Goal: Task Accomplishment & Management: Use online tool/utility

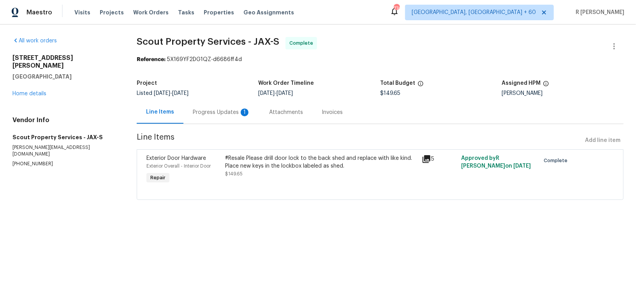
click at [200, 118] on div "Progress Updates 1" at bounding box center [221, 112] width 76 height 23
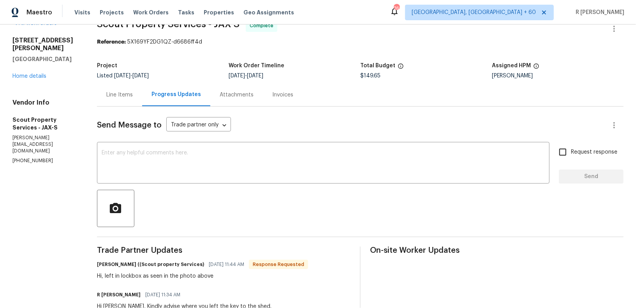
scroll to position [18, 0]
click at [168, 275] on div "Hi, left in lockbox as seen in the photo above" at bounding box center [202, 276] width 211 height 8
copy div "Hi, left in lockbox as seen in the photo above"
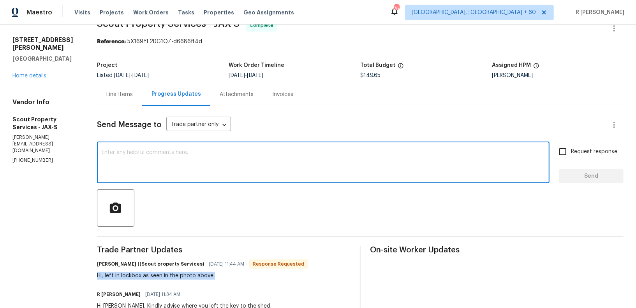
click at [173, 174] on textarea at bounding box center [323, 163] width 443 height 27
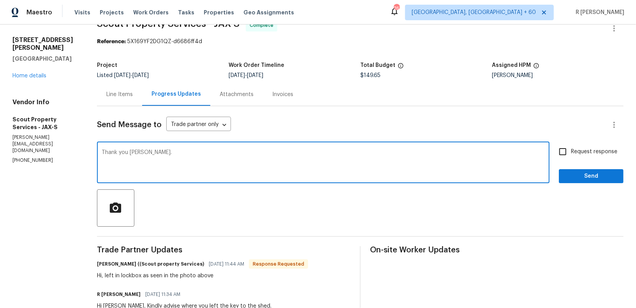
type textarea "Thank you Trevor."
click at [594, 182] on button "Send" at bounding box center [591, 176] width 65 height 14
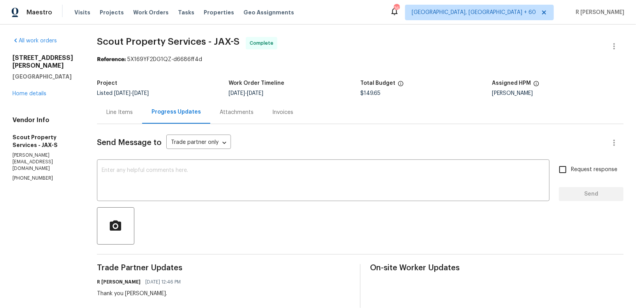
click at [594, 182] on div "Request response Send" at bounding box center [591, 182] width 65 height 40
click at [120, 114] on div "Line Items" at bounding box center [119, 113] width 26 height 8
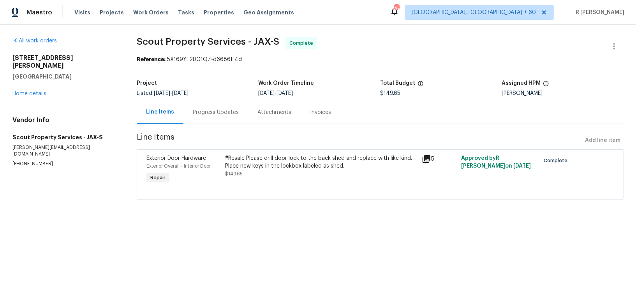
click at [353, 171] on div "#Resale Please drill door lock to the back shed and replace with like kind. Pla…" at bounding box center [321, 166] width 192 height 23
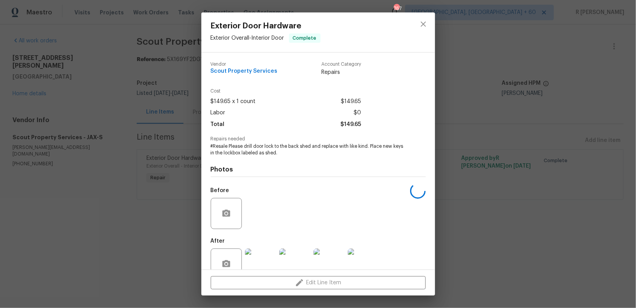
scroll to position [18, 0]
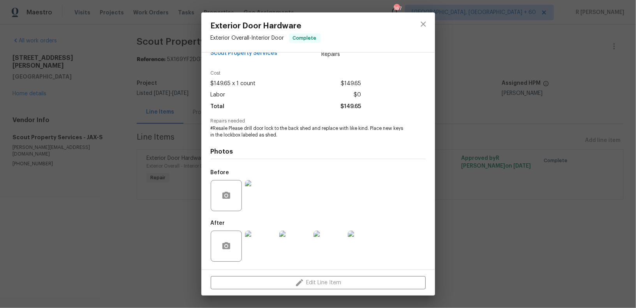
click at [268, 247] on img at bounding box center [260, 246] width 31 height 31
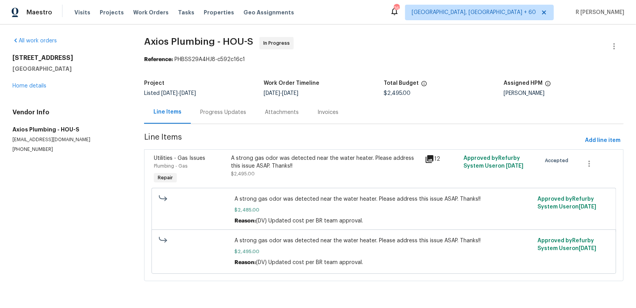
click at [219, 113] on div "Progress Updates" at bounding box center [223, 113] width 46 height 8
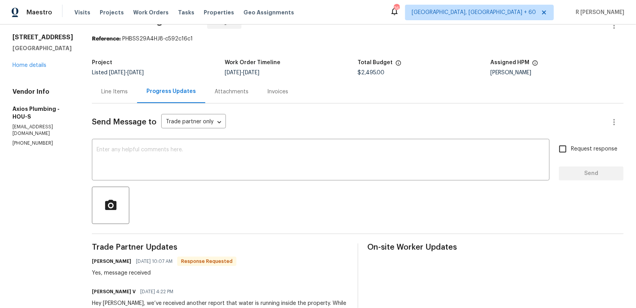
scroll to position [19, 0]
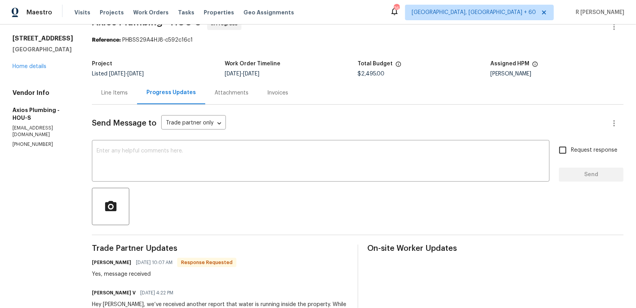
click at [115, 100] on div "Line Items" at bounding box center [114, 92] width 45 height 23
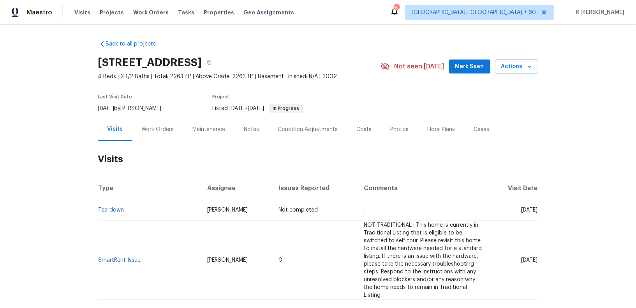
click at [150, 141] on h2 "Visits" at bounding box center [318, 159] width 440 height 36
click at [150, 130] on div "Work Orders" at bounding box center [158, 130] width 32 height 8
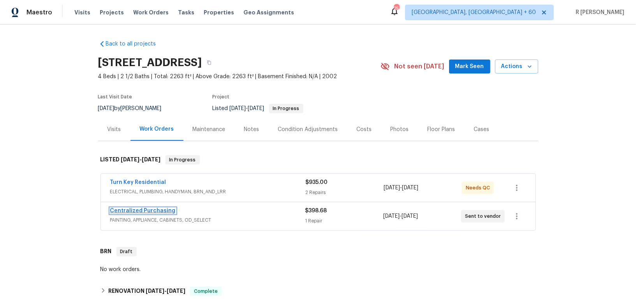
click at [134, 211] on link "Centralized Purchasing" at bounding box center [142, 210] width 65 height 5
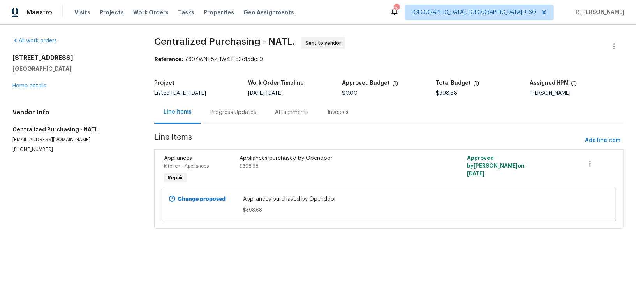
click at [226, 127] on section "Centralized Purchasing - NATL. Sent to vendor Reference: 769YWNT8ZHW4T-d3c15dcf…" at bounding box center [388, 137] width 469 height 201
click at [221, 119] on div "Progress Updates" at bounding box center [233, 112] width 65 height 23
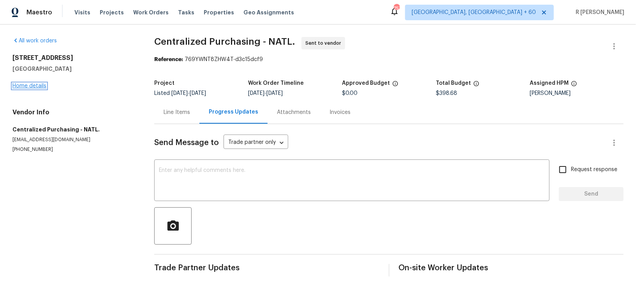
click at [22, 85] on link "Home details" at bounding box center [29, 85] width 34 height 5
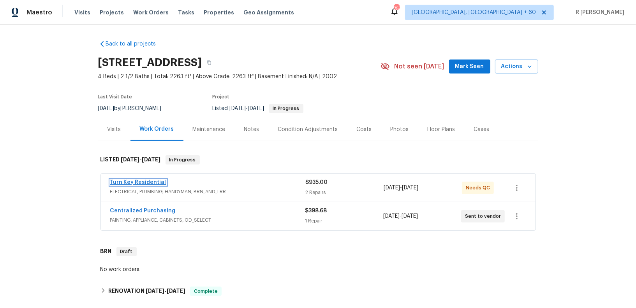
click at [139, 181] on link "Turn Key Residential" at bounding box center [138, 182] width 56 height 5
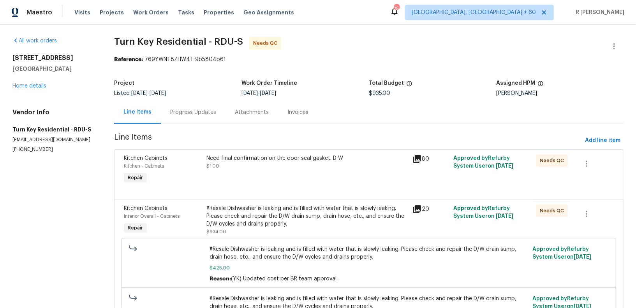
click at [209, 115] on div "Progress Updates" at bounding box center [193, 113] width 46 height 8
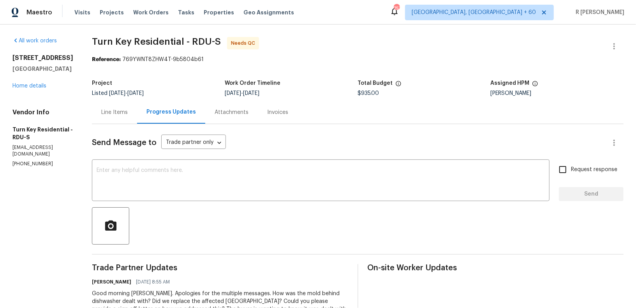
scroll to position [105, 0]
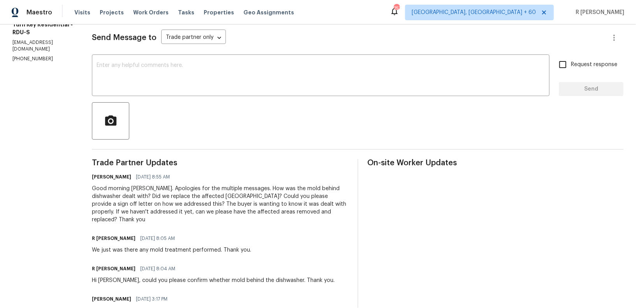
drag, startPoint x: 107, startPoint y: 176, endPoint x: 149, endPoint y: 178, distance: 41.7
copy h6 "Nicholas Russell"
click at [29, 56] on p "(919) 805-2596" at bounding box center [42, 59] width 61 height 7
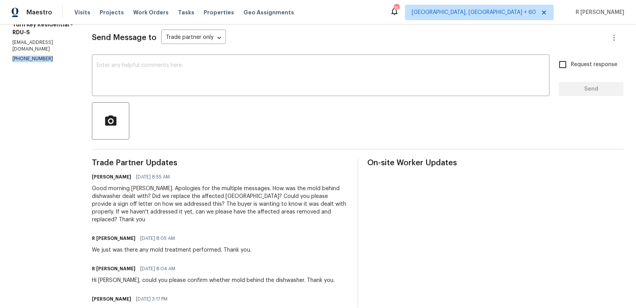
click at [29, 56] on p "(919) 805-2596" at bounding box center [42, 59] width 61 height 7
copy p "(919) 805-2596"
click at [350, 116] on div at bounding box center [357, 120] width 531 height 37
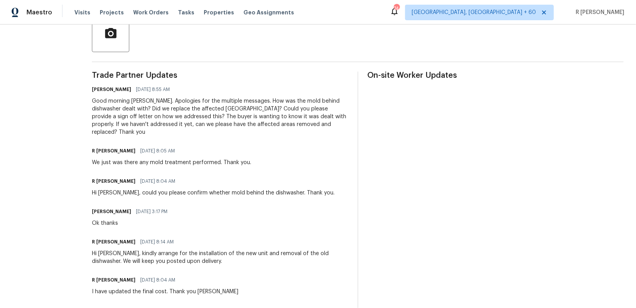
scroll to position [0, 0]
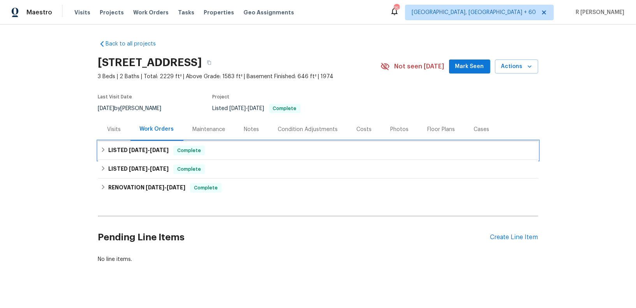
click at [155, 145] on div "LISTED [DATE] - [DATE] Complete" at bounding box center [318, 150] width 440 height 19
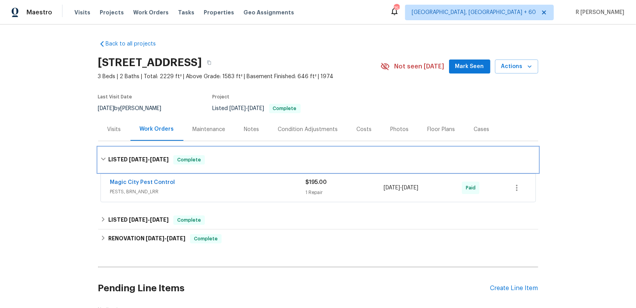
click at [155, 163] on h6 "LISTED [DATE] - [DATE]" at bounding box center [138, 159] width 60 height 9
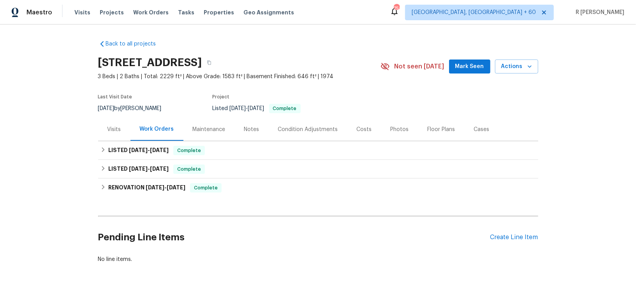
click at [489, 241] on h2 "Pending Line Items" at bounding box center [294, 238] width 392 height 36
click at [505, 241] on div "Create Line Item" at bounding box center [514, 237] width 48 height 7
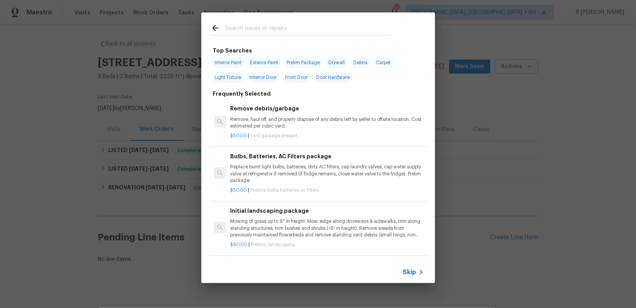
click at [276, 30] on input "text" at bounding box center [307, 29] width 165 height 12
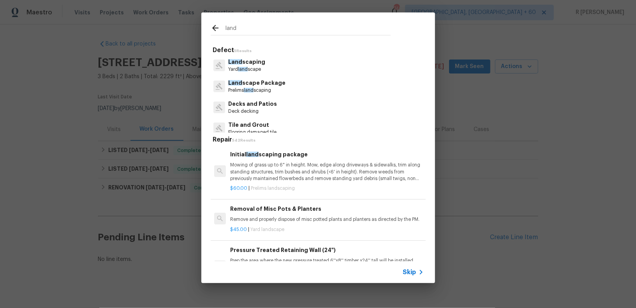
type input "land"
click at [251, 67] on p "Yard land scape" at bounding box center [246, 69] width 37 height 7
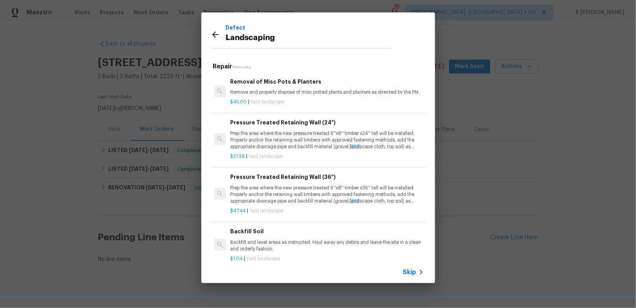
click at [294, 97] on div "$45.00 | Yard landscape" at bounding box center [326, 101] width 193 height 10
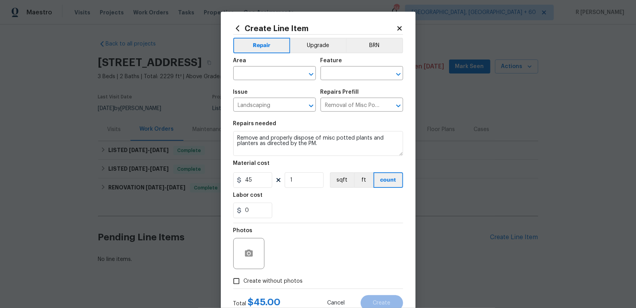
click at [260, 60] on div "Area" at bounding box center [274, 63] width 83 height 10
click at [260, 76] on input "text" at bounding box center [263, 74] width 61 height 12
click at [265, 105] on li "Exterior Overall" at bounding box center [274, 104] width 83 height 13
type input "Exterior Overall"
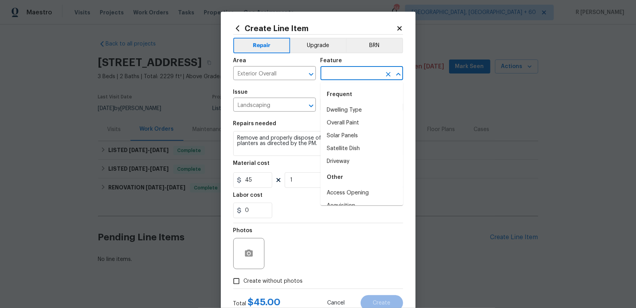
click at [364, 74] on input "text" at bounding box center [350, 74] width 61 height 12
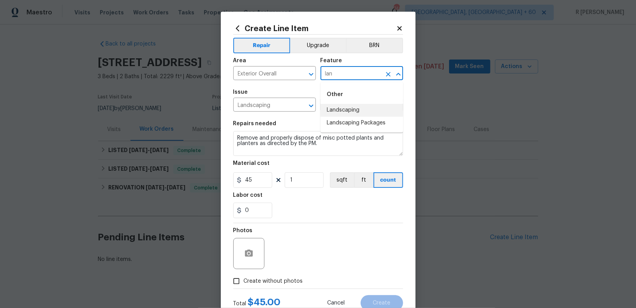
click at [350, 109] on li "Landscaping" at bounding box center [361, 110] width 83 height 13
type input "Landscaping"
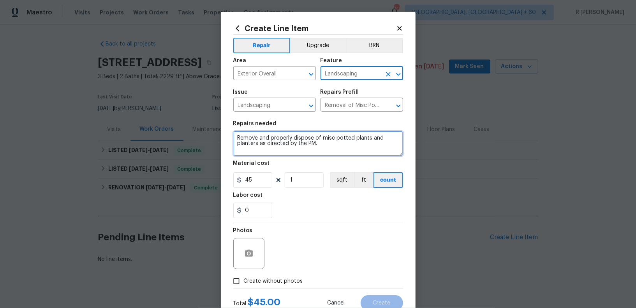
click at [294, 147] on textarea "Remove and properly dispose of misc potted plants and planters as directed by t…" at bounding box center [318, 143] width 170 height 25
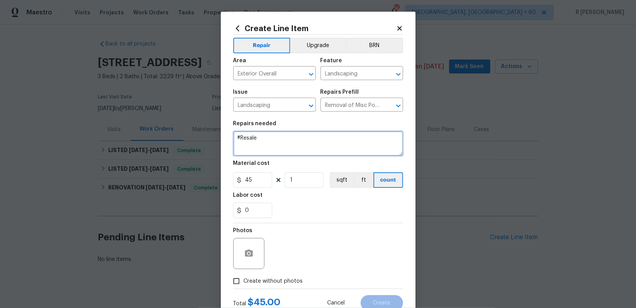
paste textarea "Please remove fallen Mimosa tree and any debris."
type textarea "#Resale Please remove fallen Mimosa tree and any debris."
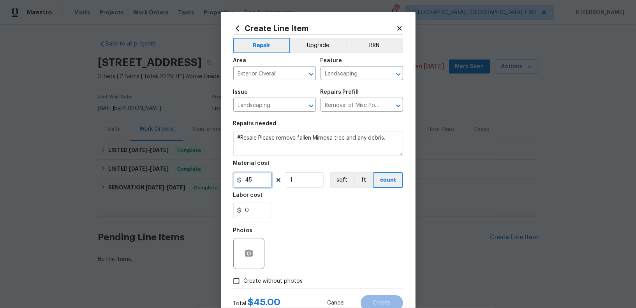
click at [256, 181] on input "45" at bounding box center [252, 180] width 39 height 16
type input "100"
click at [271, 283] on span "Create without photos" at bounding box center [273, 282] width 59 height 8
click at [244, 283] on input "Create without photos" at bounding box center [236, 281] width 15 height 15
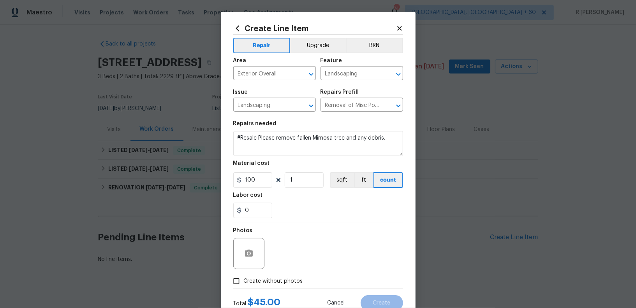
checkbox input "true"
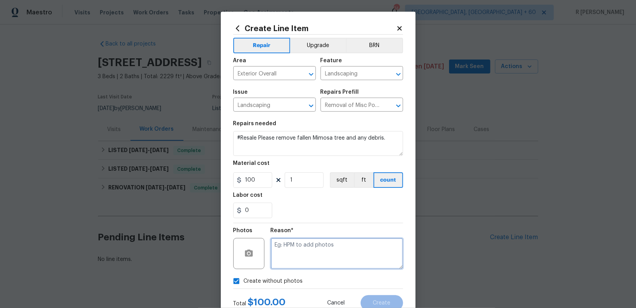
click at [300, 260] on textarea at bounding box center [337, 253] width 132 height 31
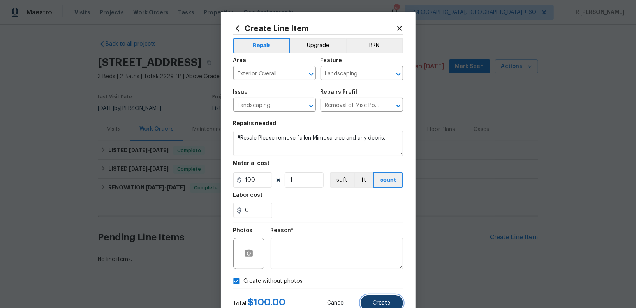
click at [396, 305] on button "Create" at bounding box center [382, 304] width 42 height 16
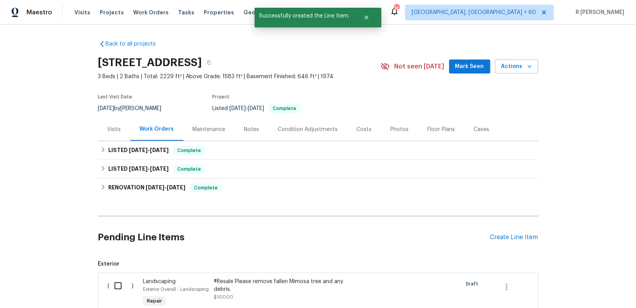
scroll to position [96, 0]
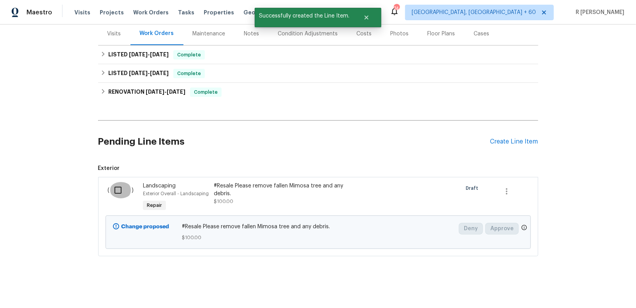
click at [120, 192] on input "checkbox" at bounding box center [121, 190] width 22 height 16
checkbox input "true"
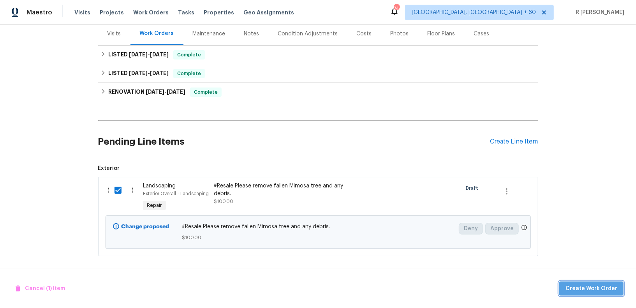
click at [600, 284] on span "Create Work Order" at bounding box center [591, 289] width 52 height 10
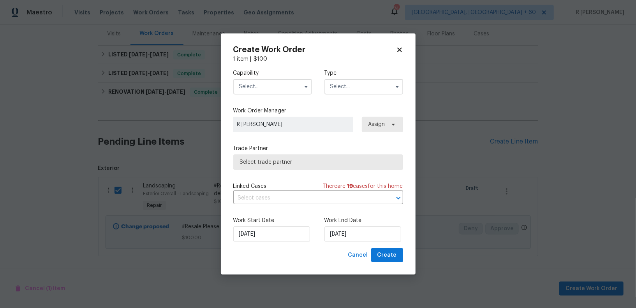
click at [283, 94] on div "Capability Type" at bounding box center [318, 82] width 170 height 38
click at [276, 89] on input "text" at bounding box center [272, 87] width 79 height 16
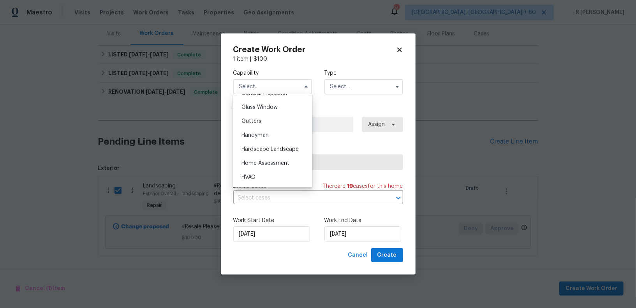
scroll to position [491, 0]
click at [259, 126] on span "Landscaping Maintenance" at bounding box center [257, 127] width 33 height 13
type input "Landscaping Maintenance"
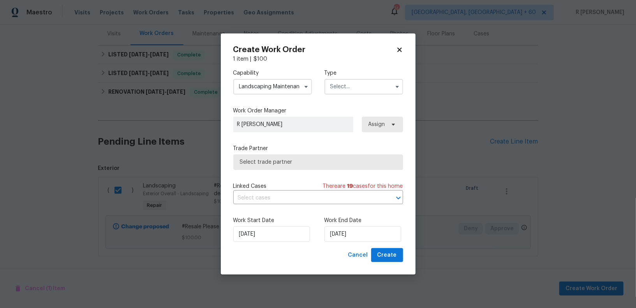
click at [360, 86] on input "text" at bounding box center [363, 87] width 79 height 16
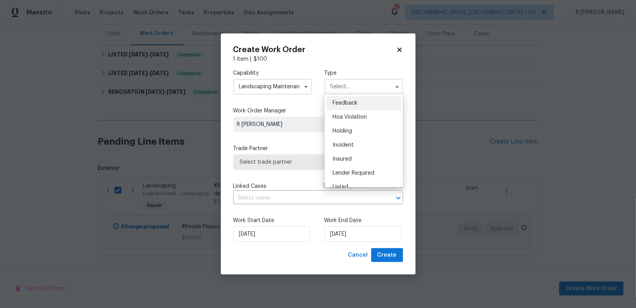
click at [361, 107] on div "Feedback" at bounding box center [363, 103] width 75 height 14
type input "Feedback"
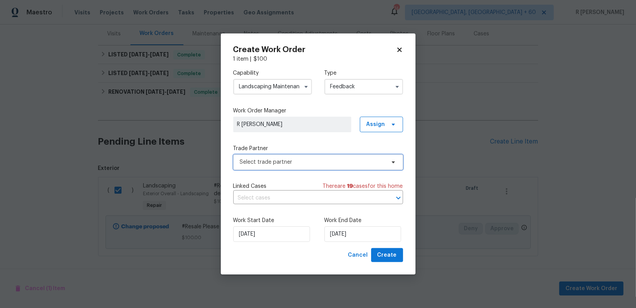
click at [284, 163] on span "Select trade partner" at bounding box center [312, 162] width 145 height 8
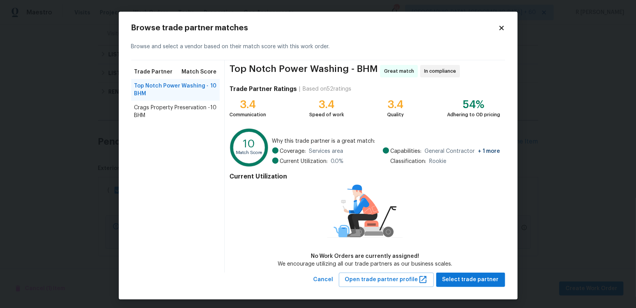
click at [165, 101] on div "Crags Property Preservation - BHM 10" at bounding box center [175, 112] width 89 height 22
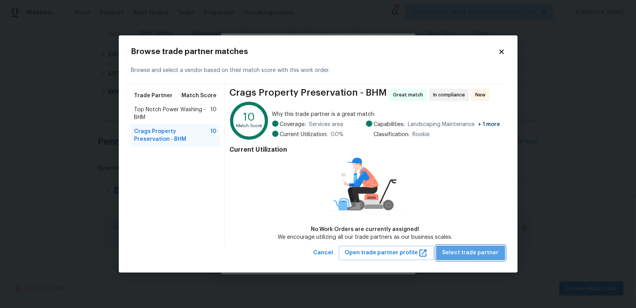
click at [475, 248] on span "Select trade partner" at bounding box center [470, 253] width 56 height 10
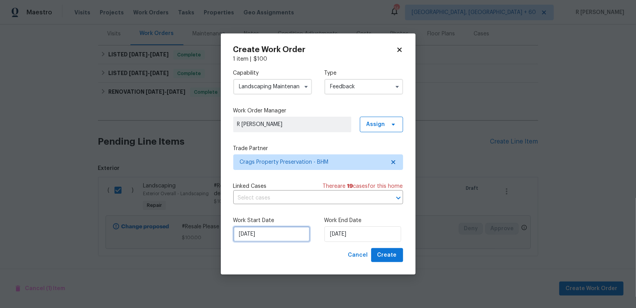
click at [264, 228] on input "13/08/2025" at bounding box center [271, 235] width 77 height 16
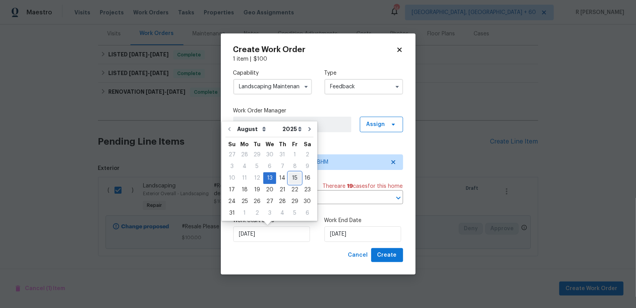
click at [292, 182] on div "15" at bounding box center [295, 178] width 12 height 11
type input "15/08/2025"
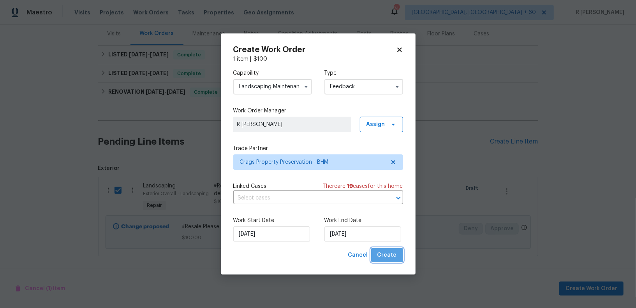
click at [394, 256] on span "Create" at bounding box center [386, 256] width 19 height 10
checkbox input "false"
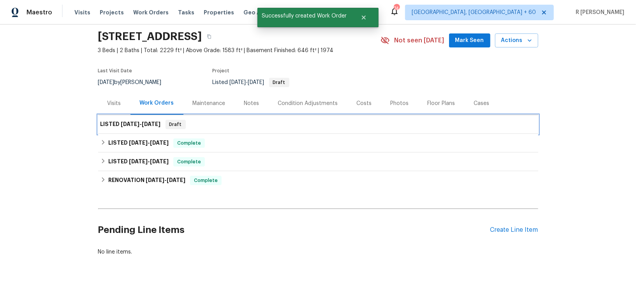
click at [123, 123] on span "8/15/25" at bounding box center [130, 123] width 19 height 5
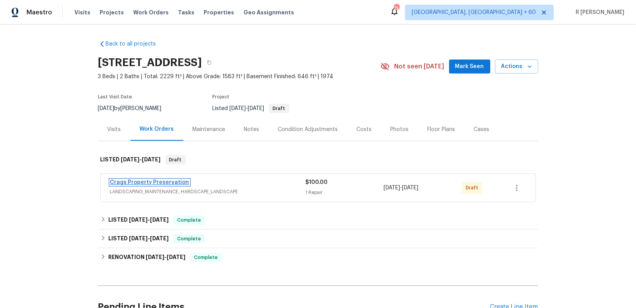
click at [154, 180] on link "Crags Property Preservation" at bounding box center [149, 182] width 79 height 5
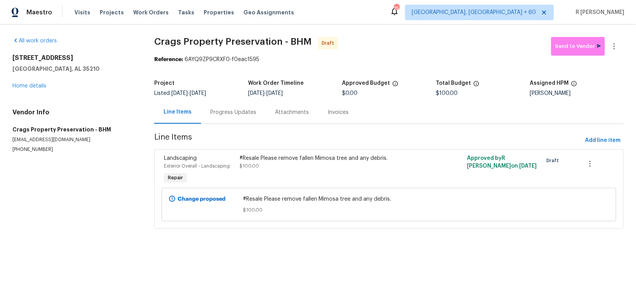
click at [232, 111] on div "Progress Updates" at bounding box center [233, 113] width 46 height 8
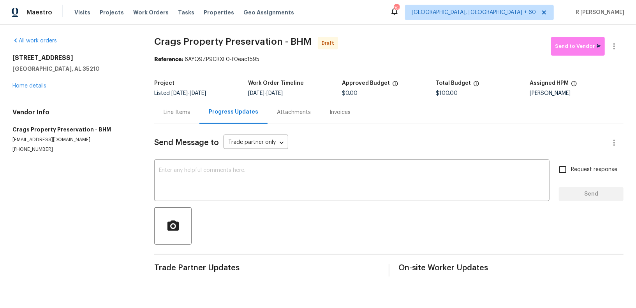
click at [297, 202] on div "Send Message to Trade partner only Trade partner only ​ x ​ Request response Se…" at bounding box center [388, 200] width 469 height 153
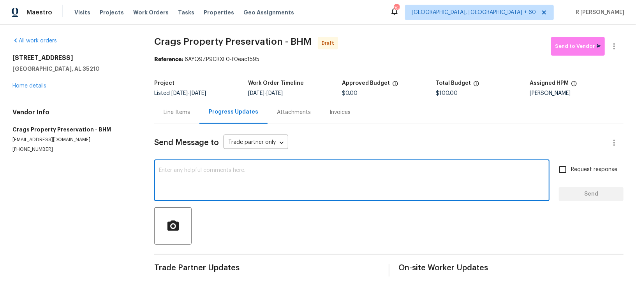
click at [279, 185] on textarea at bounding box center [352, 181] width 386 height 27
paste textarea "Hi this is (Yogesh) with Opendoor. I’m confirming you received the WO for the p…"
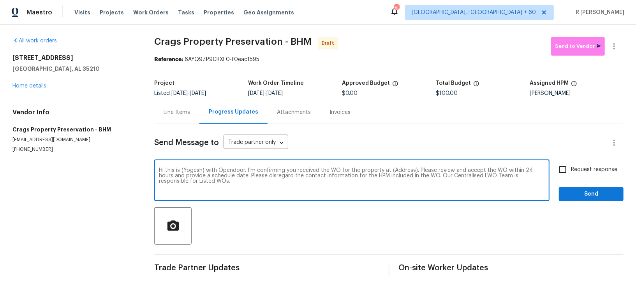
click at [393, 171] on textarea "Hi this is (Yogesh) with Opendoor. I’m confirming you received the WO for the p…" at bounding box center [352, 181] width 386 height 27
paste textarea "5022 Juiata Dr, Irondale, AL 35210"
type textarea "Hi this is (Yogesh) with Opendoor. I’m confirming you received the WO for the p…"
click at [558, 177] on input "Request response" at bounding box center [562, 170] width 16 height 16
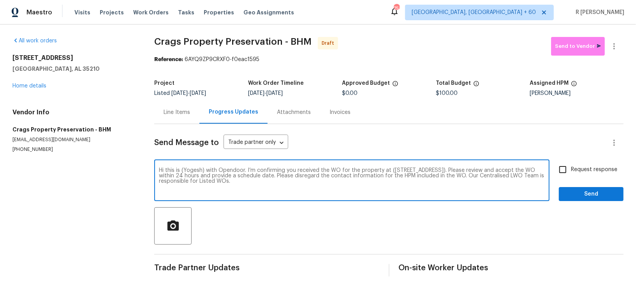
checkbox input "true"
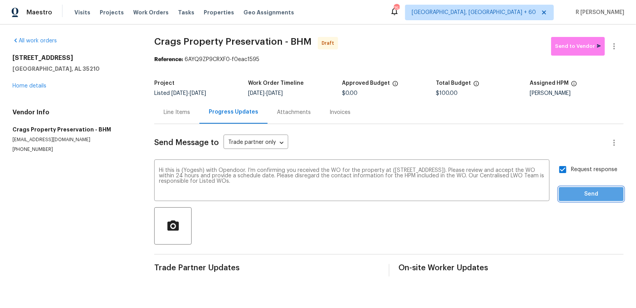
click at [581, 198] on span "Send" at bounding box center [591, 195] width 52 height 10
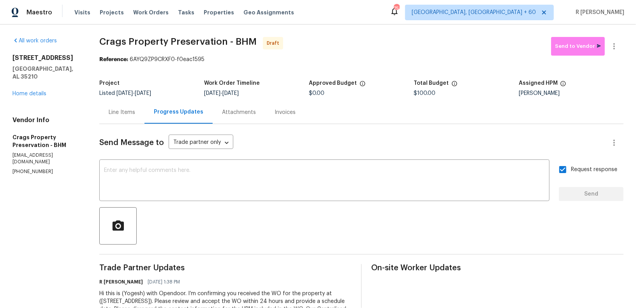
click at [619, 55] on div at bounding box center [614, 46] width 19 height 19
click at [616, 49] on icon "button" at bounding box center [613, 46] width 9 height 9
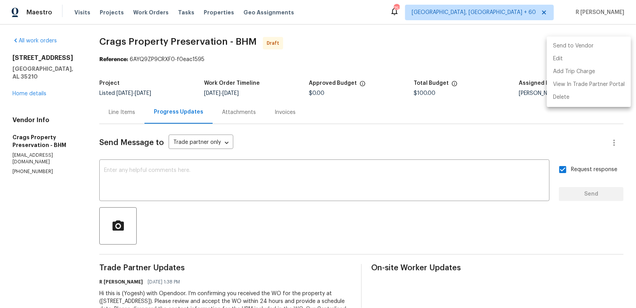
click at [594, 46] on li "Send to Vendor" at bounding box center [589, 46] width 84 height 13
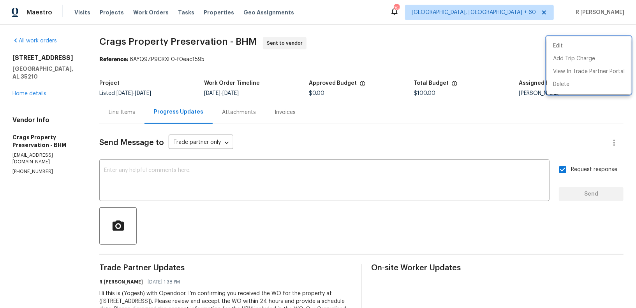
click at [308, 245] on div at bounding box center [318, 154] width 636 height 308
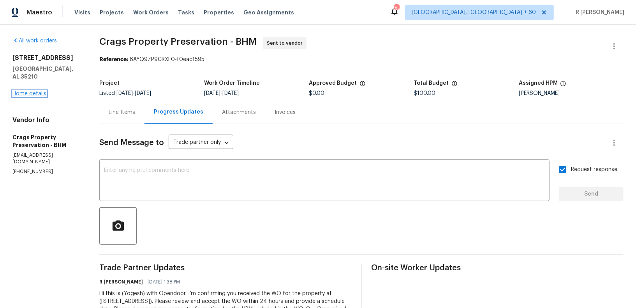
click at [34, 91] on link "Home details" at bounding box center [29, 93] width 34 height 5
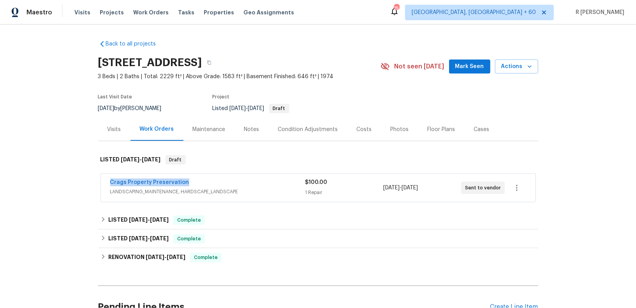
drag, startPoint x: 190, startPoint y: 183, endPoint x: 88, endPoint y: 184, distance: 101.2
click at [88, 184] on div "Back to all projects 5022 Juiata Dr, Irondale, AL 35210 3 Beds | 2 Baths | Tota…" at bounding box center [318, 167] width 636 height 284
copy link "Crags Property Preservation"
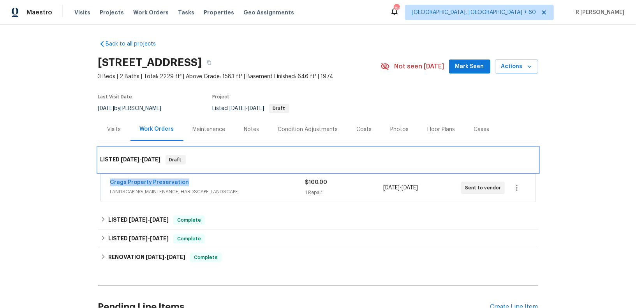
click at [185, 170] on div "LISTED 8/15/25 - 8/15/25 Draft" at bounding box center [318, 160] width 440 height 25
copy link "Crags Property Preservation"
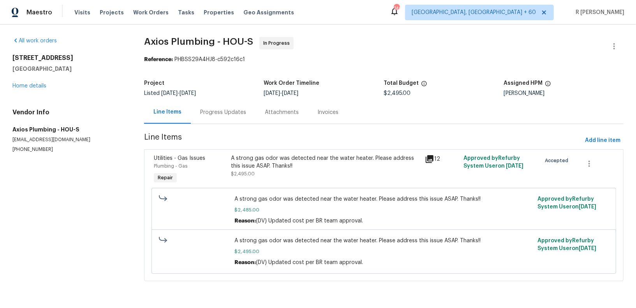
click at [232, 107] on div "Progress Updates" at bounding box center [223, 112] width 65 height 23
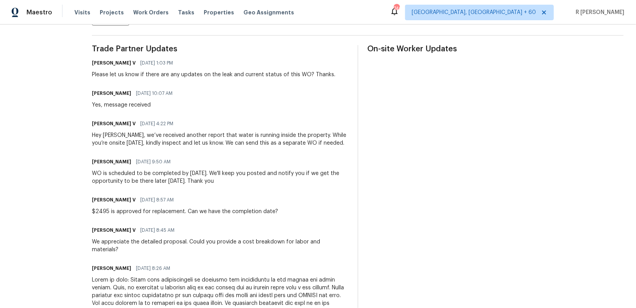
scroll to position [220, 0]
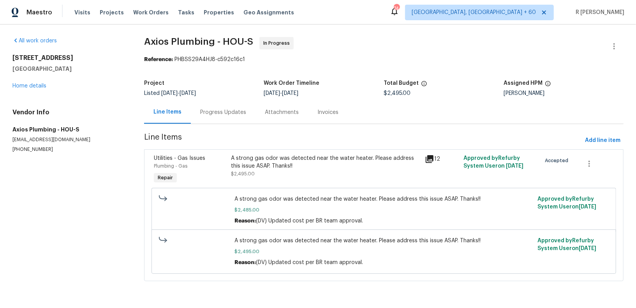
click at [229, 125] on section "Axios Plumbing - HOU-S In Progress Reference: PHBSS29A4HJ8-c592c16c1 Project Li…" at bounding box center [383, 164] width 479 height 254
click at [220, 119] on div "Progress Updates" at bounding box center [223, 112] width 65 height 23
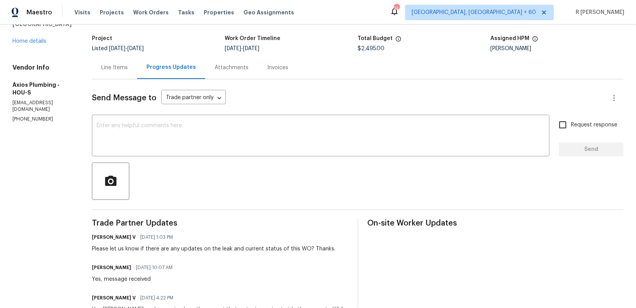
scroll to position [62, 0]
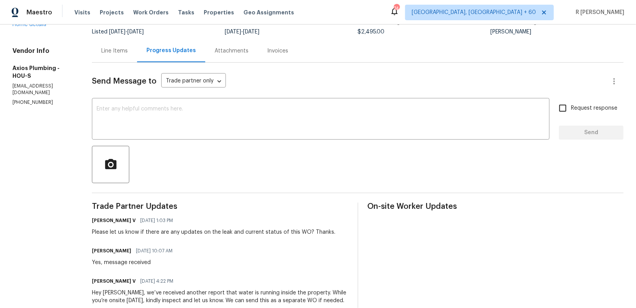
click at [101, 52] on div "Line Items" at bounding box center [114, 51] width 26 height 8
